Goal: Navigation & Orientation: Go to known website

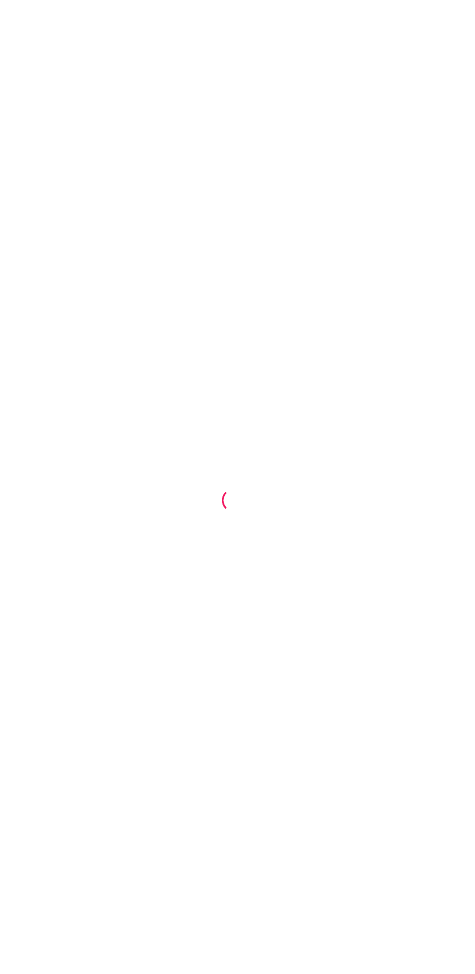
click at [333, 590] on div at bounding box center [237, 487] width 475 height 974
click at [336, 580] on div at bounding box center [237, 487] width 475 height 974
